Goal: Task Accomplishment & Management: Complete application form

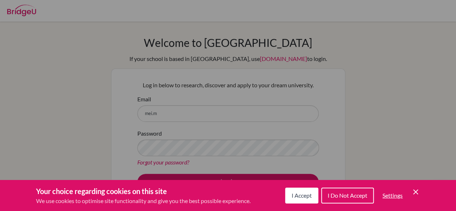
click at [312, 192] on button "I Accept" at bounding box center [301, 195] width 33 height 16
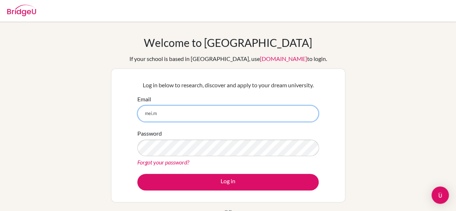
click at [234, 115] on input "mei.m" at bounding box center [227, 113] width 181 height 17
type input "[EMAIL_ADDRESS][DOMAIN_NAME]"
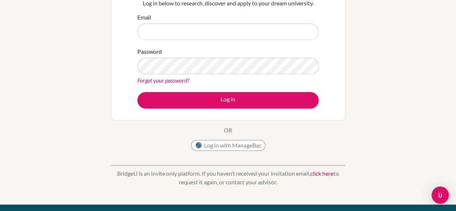
scroll to position [89, 0]
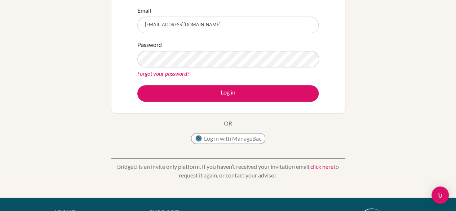
type input "[EMAIL_ADDRESS][DOMAIN_NAME]"
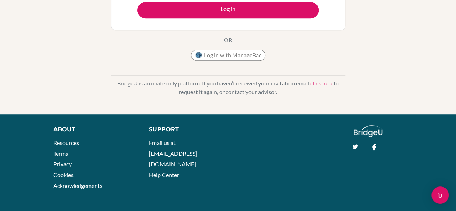
scroll to position [0, 0]
